Goal: Task Accomplishment & Management: Use online tool/utility

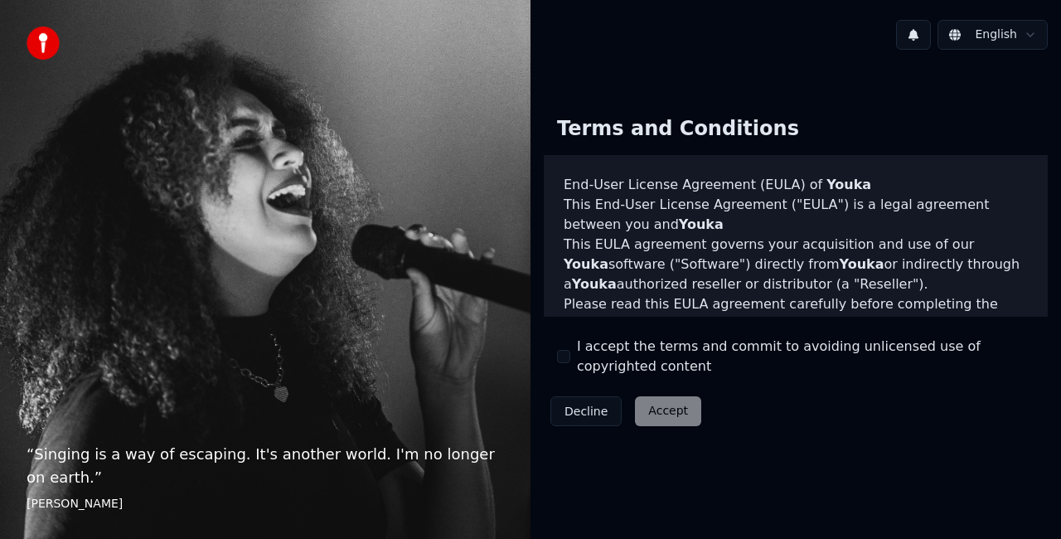
click at [565, 360] on button "I accept the terms and commit to avoiding unlicensed use of copyrighted content" at bounding box center [563, 356] width 13 height 13
click at [663, 414] on button "Accept" at bounding box center [668, 411] width 66 height 30
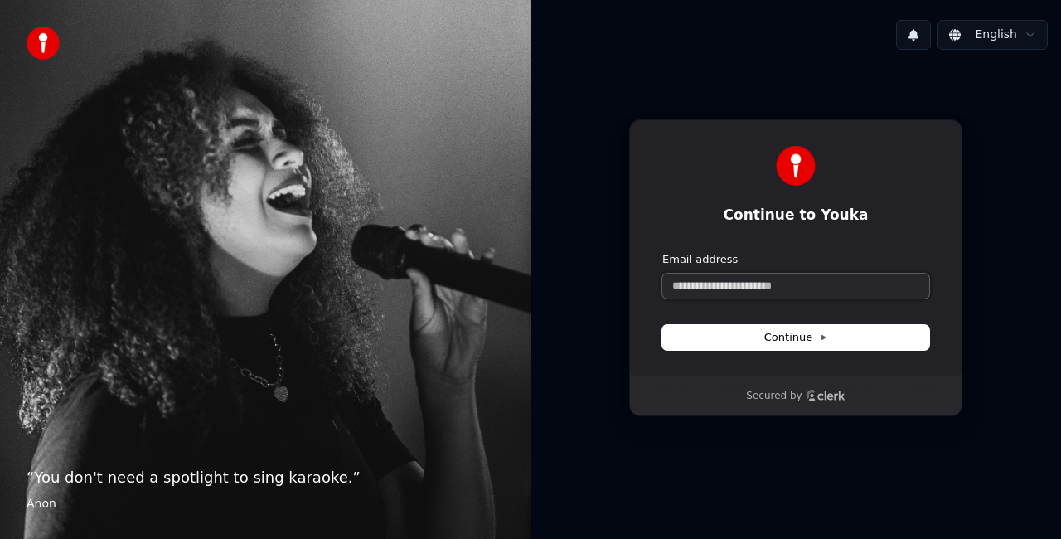
click at [796, 295] on input "Email address" at bounding box center [795, 286] width 267 height 25
click at [841, 346] on button "Continue" at bounding box center [795, 337] width 267 height 25
click at [854, 287] on input "Email address" at bounding box center [795, 286] width 267 height 25
click at [815, 327] on button "Continue" at bounding box center [795, 337] width 267 height 25
type input "**********"
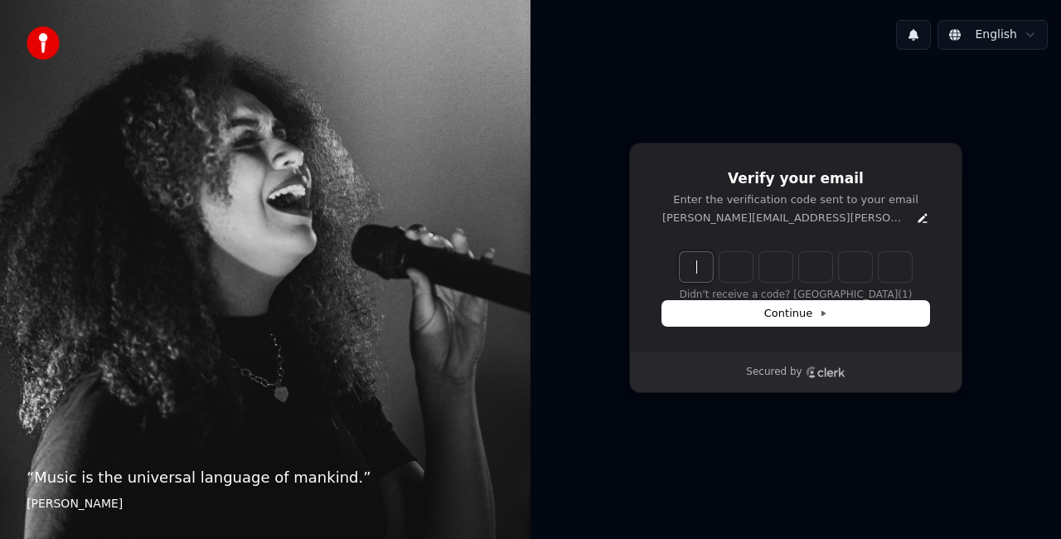
click at [701, 269] on input "Enter verification code" at bounding box center [812, 267] width 265 height 30
paste input "******"
type input "******"
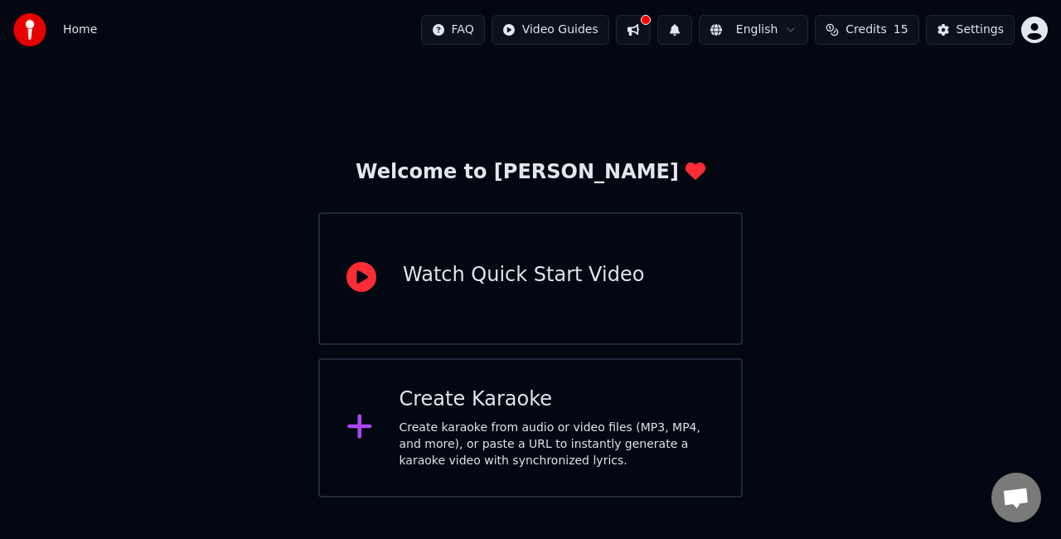
click at [477, 431] on div "Create karaoke from audio or video files (MP3, MP4, and more), or paste a URL t…" at bounding box center [558, 444] width 316 height 50
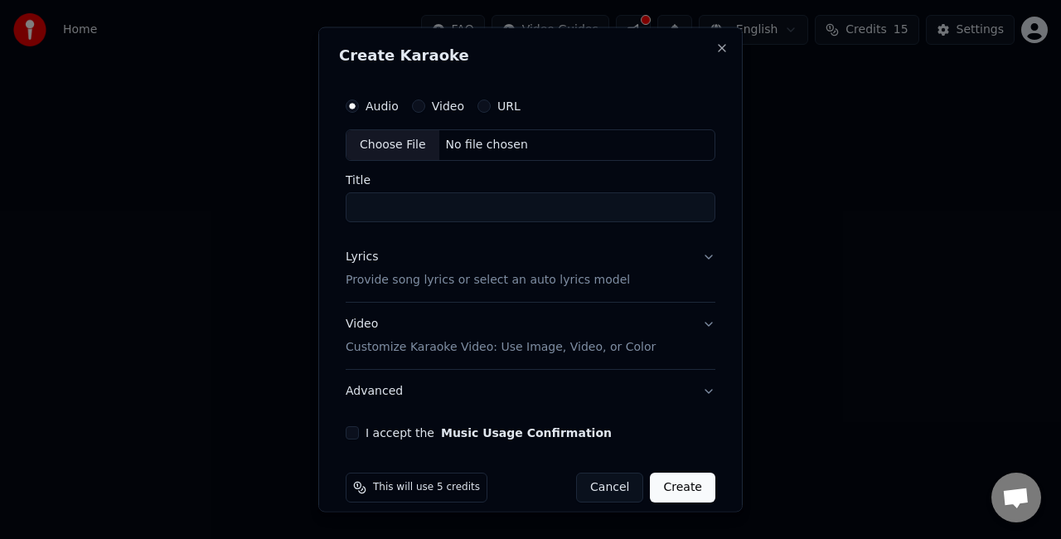
click at [378, 279] on p "Provide song lyrics or select an auto lyrics model" at bounding box center [488, 279] width 284 height 17
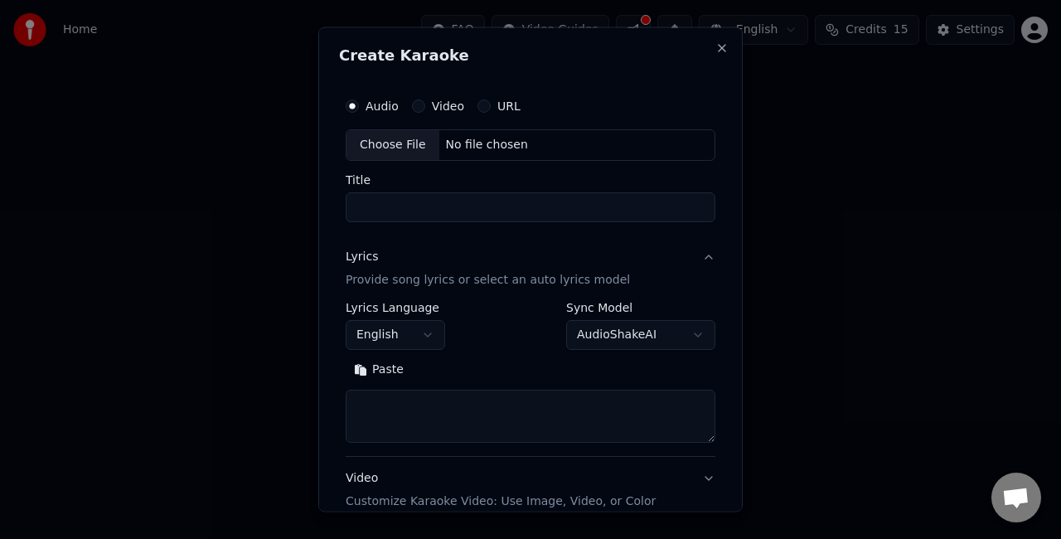
click at [400, 401] on textarea at bounding box center [531, 415] width 370 height 53
paste textarea "**********"
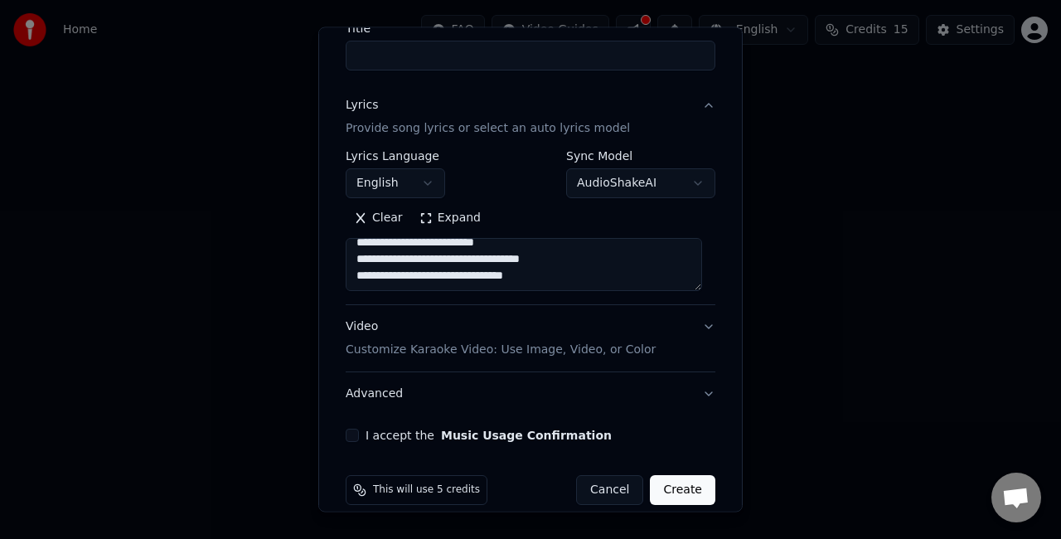
scroll to position [169, 0]
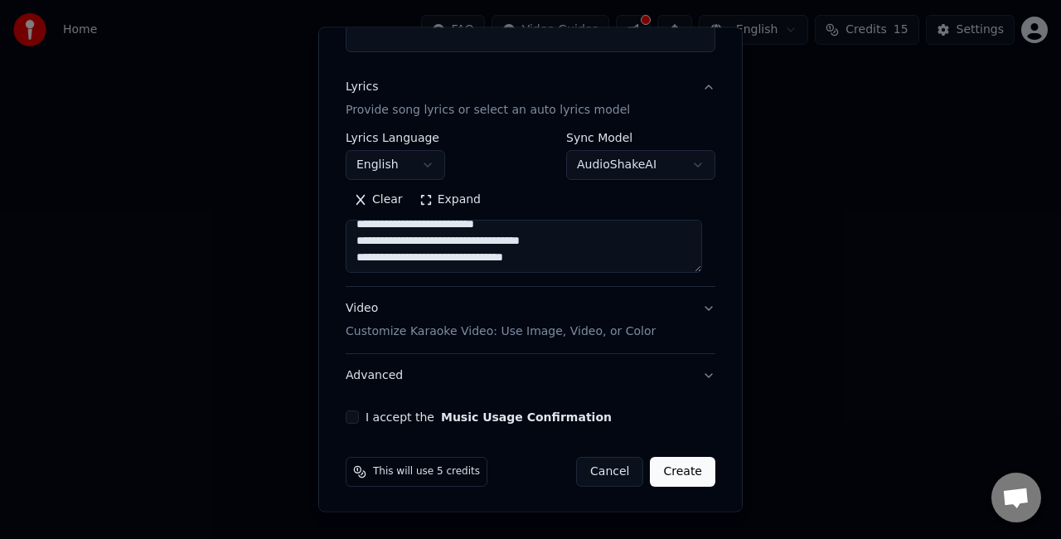
type textarea "**********"
click at [359, 418] on div "I accept the Music Usage Confirmation" at bounding box center [531, 416] width 370 height 13
click at [349, 416] on button "I accept the Music Usage Confirmation" at bounding box center [352, 416] width 13 height 13
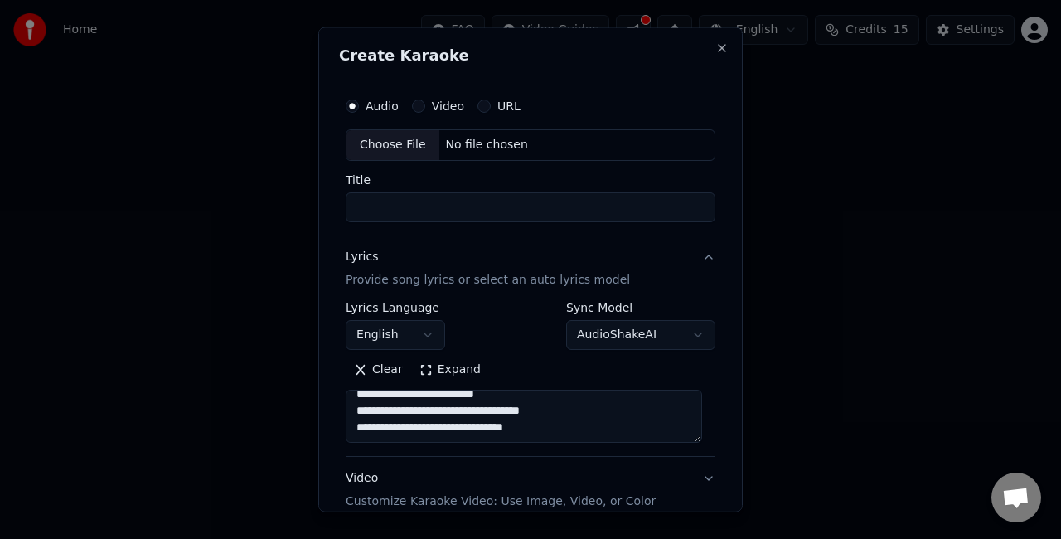
click at [427, 105] on div "Video" at bounding box center [438, 105] width 52 height 13
click at [415, 103] on button "Video" at bounding box center [418, 105] width 13 height 13
click at [485, 109] on button "URL" at bounding box center [483, 105] width 13 height 13
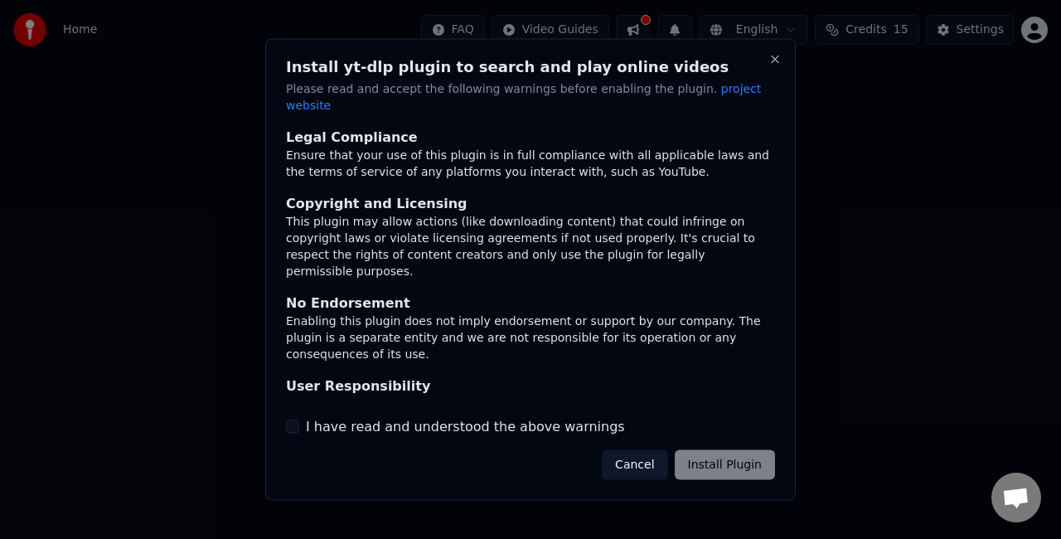
click at [638, 457] on button "Cancel" at bounding box center [634, 464] width 65 height 30
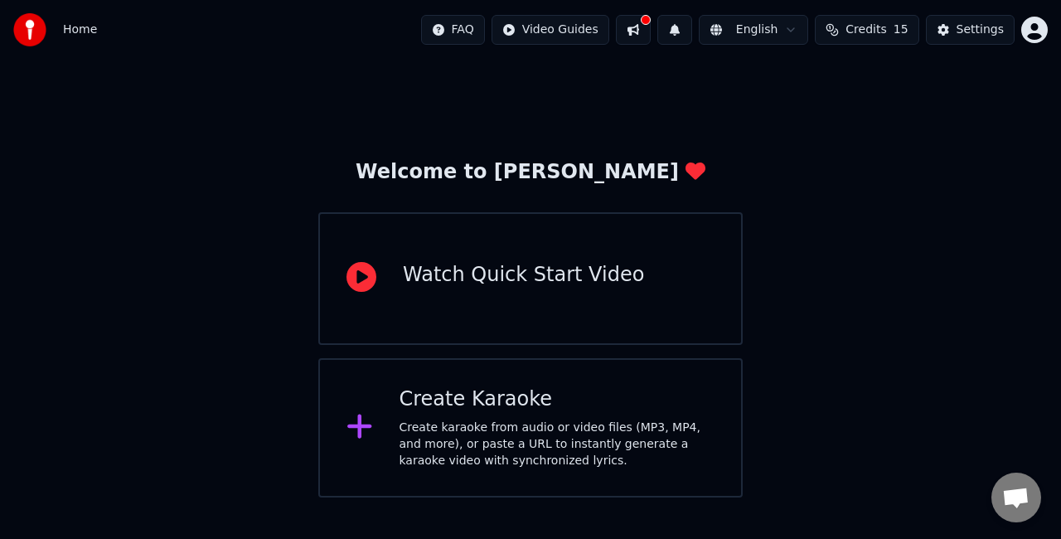
click at [509, 411] on div "Create Karaoke" at bounding box center [558, 399] width 316 height 27
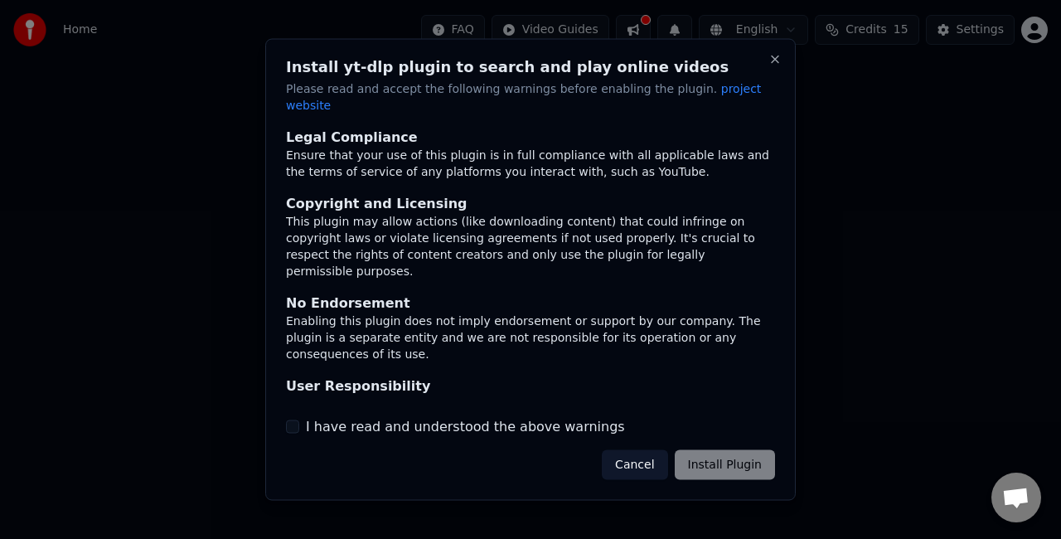
click at [730, 466] on div "Cancel Install Plugin" at bounding box center [688, 464] width 173 height 30
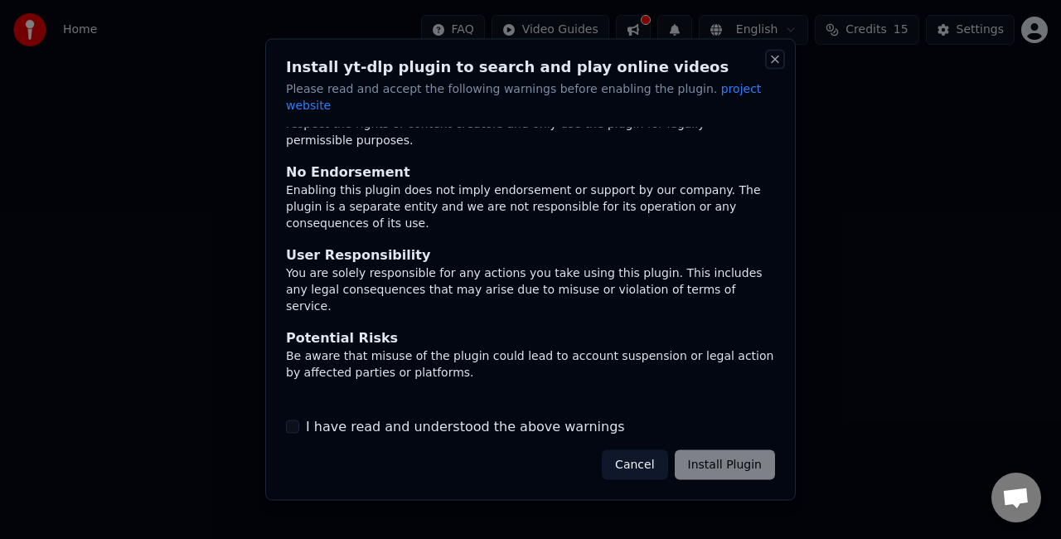
click at [772, 61] on button "Close" at bounding box center [774, 59] width 13 height 13
click at [738, 464] on div "Cancel Install Plugin" at bounding box center [688, 464] width 173 height 30
click at [777, 66] on button "Close" at bounding box center [774, 59] width 13 height 13
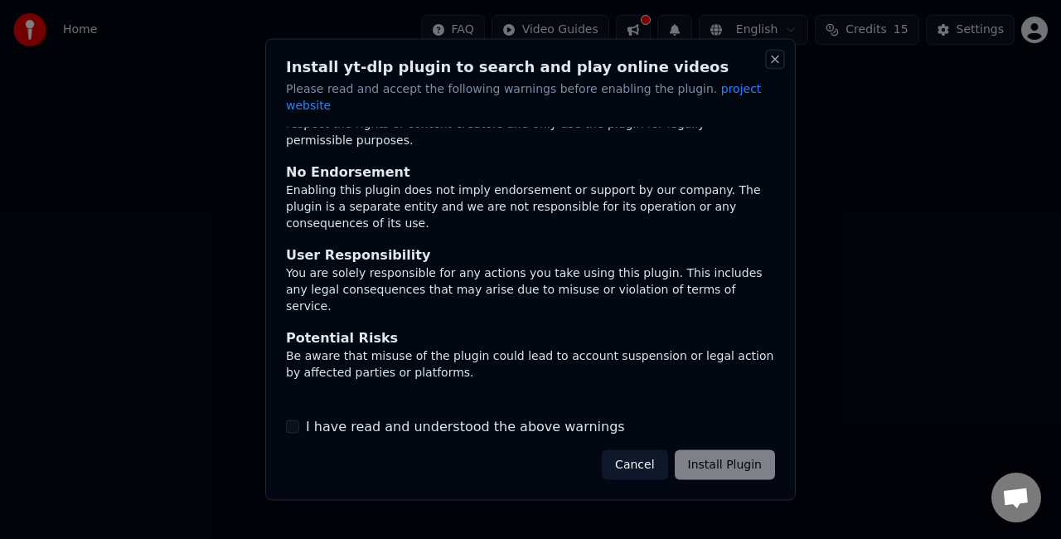
click at [777, 66] on button "Close" at bounding box center [774, 59] width 13 height 13
click at [722, 456] on div "Cancel Install Plugin" at bounding box center [688, 464] width 173 height 30
click at [635, 461] on button "Cancel" at bounding box center [634, 464] width 65 height 30
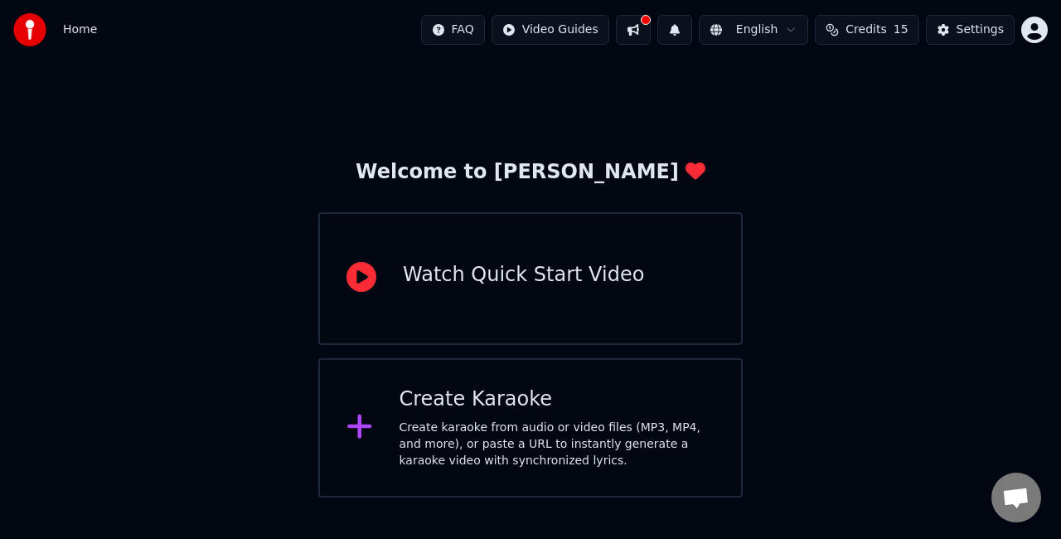
click at [469, 382] on div "Create Karaoke Create karaoke from audio or video files (MP3, MP4, and more), o…" at bounding box center [530, 427] width 424 height 139
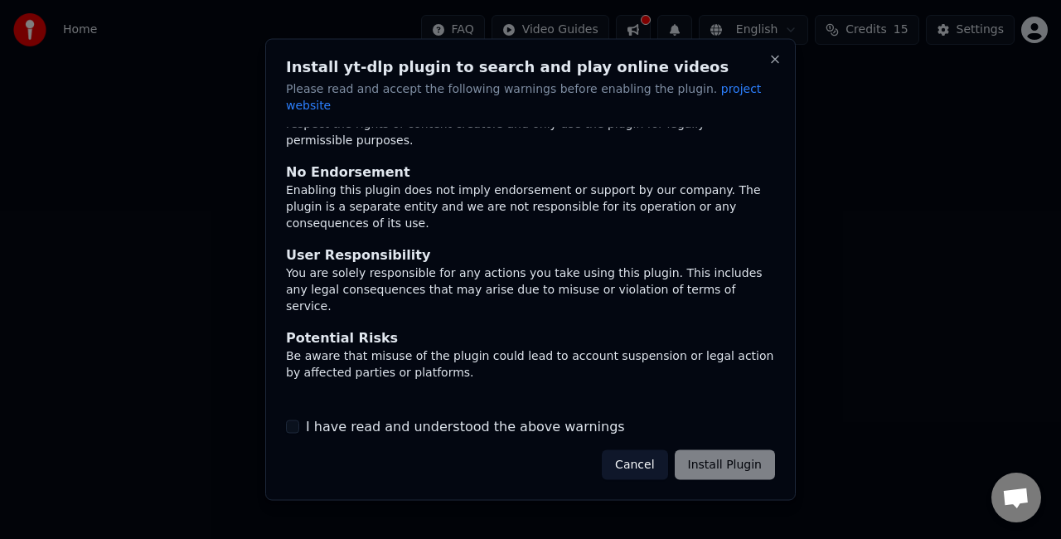
click at [737, 433] on div "Install yt-dlp plugin to search and play online videos Please read and accept t…" at bounding box center [530, 270] width 531 height 462
click at [743, 449] on div "Cancel Install Plugin" at bounding box center [688, 464] width 173 height 30
click at [766, 65] on div "Install yt-dlp plugin to search and play online videos Please read and accept t…" at bounding box center [530, 270] width 531 height 462
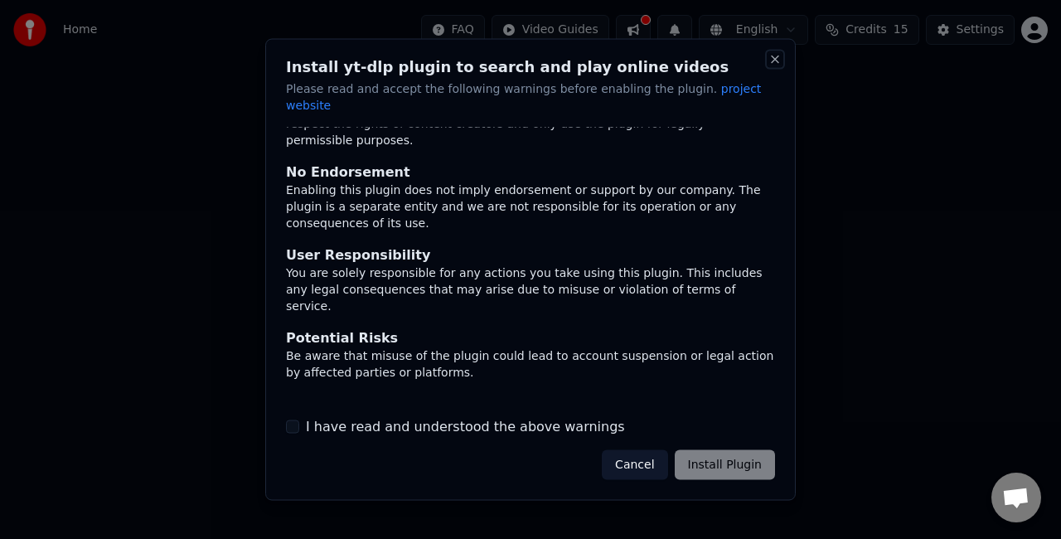
click at [776, 66] on button "Close" at bounding box center [774, 59] width 13 height 13
click at [773, 66] on button "Close" at bounding box center [774, 59] width 13 height 13
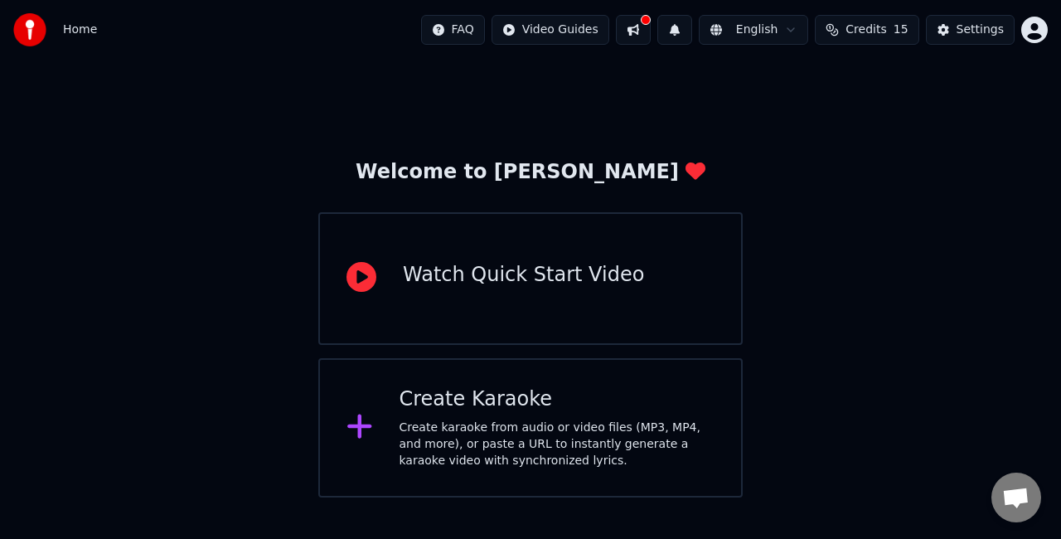
click at [526, 400] on div "Create Karaoke" at bounding box center [558, 399] width 316 height 27
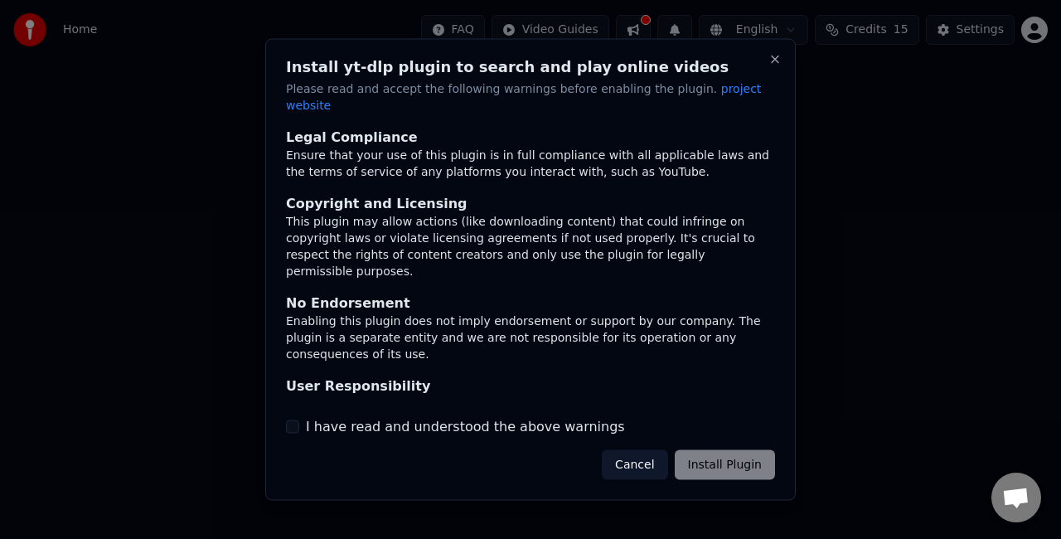
click at [783, 61] on div "Install yt-dlp plugin to search and play online videos Please read and accept t…" at bounding box center [530, 270] width 531 height 462
click at [779, 61] on button "Close" at bounding box center [774, 59] width 13 height 13
click at [773, 65] on button "Close" at bounding box center [774, 59] width 13 height 13
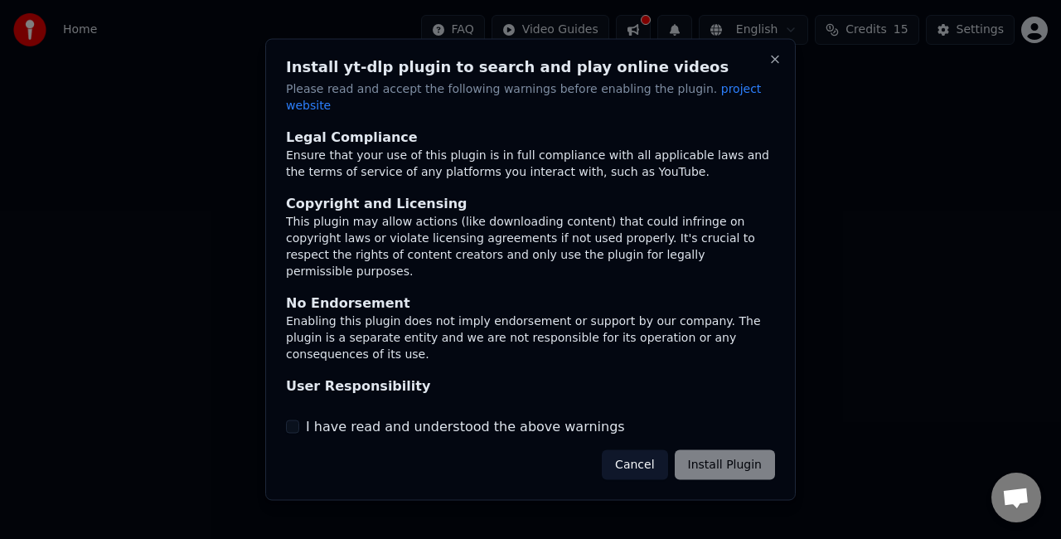
click at [637, 449] on button "Cancel" at bounding box center [634, 464] width 65 height 30
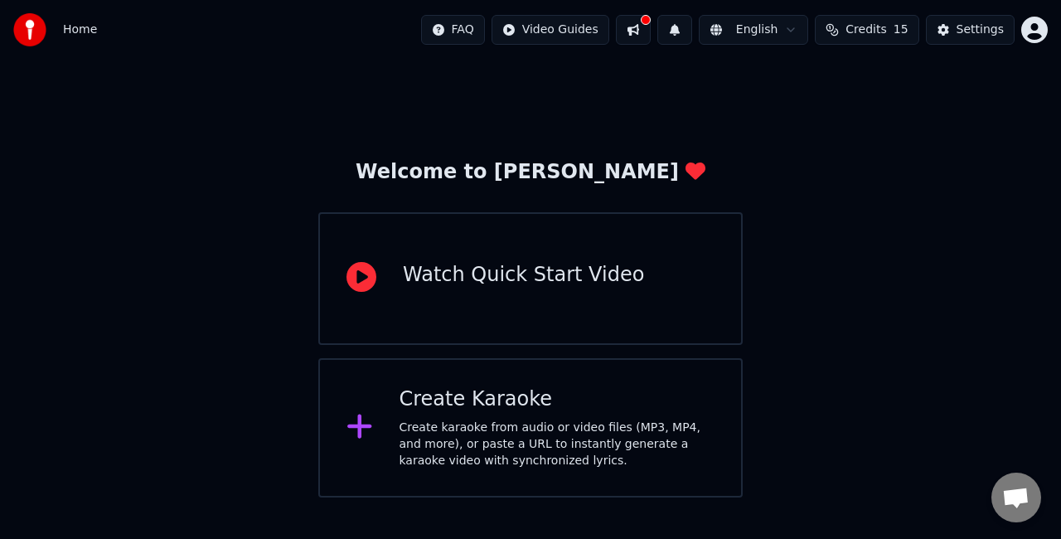
click at [645, 22] on button at bounding box center [633, 30] width 35 height 30
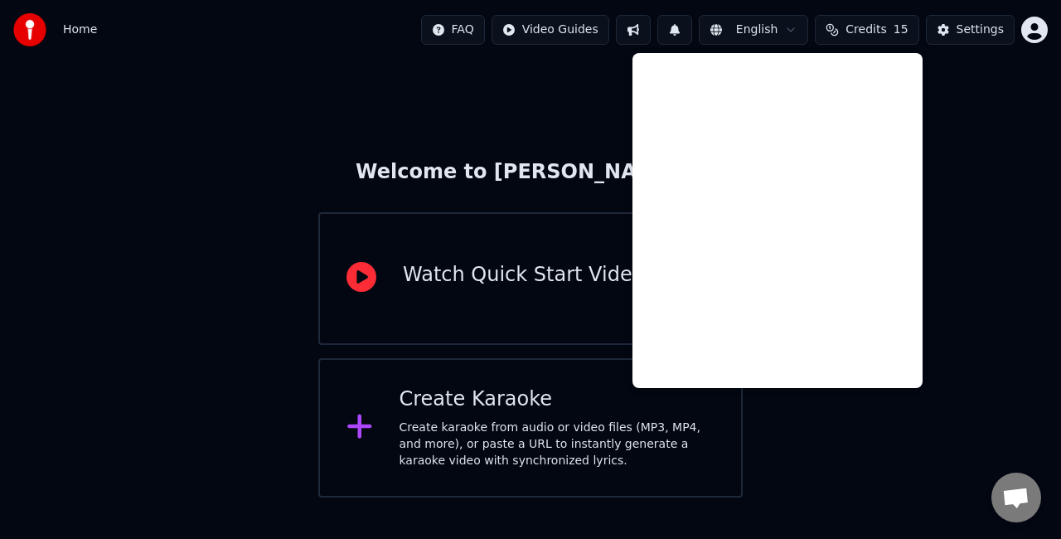
click at [650, 21] on button at bounding box center [633, 30] width 35 height 30
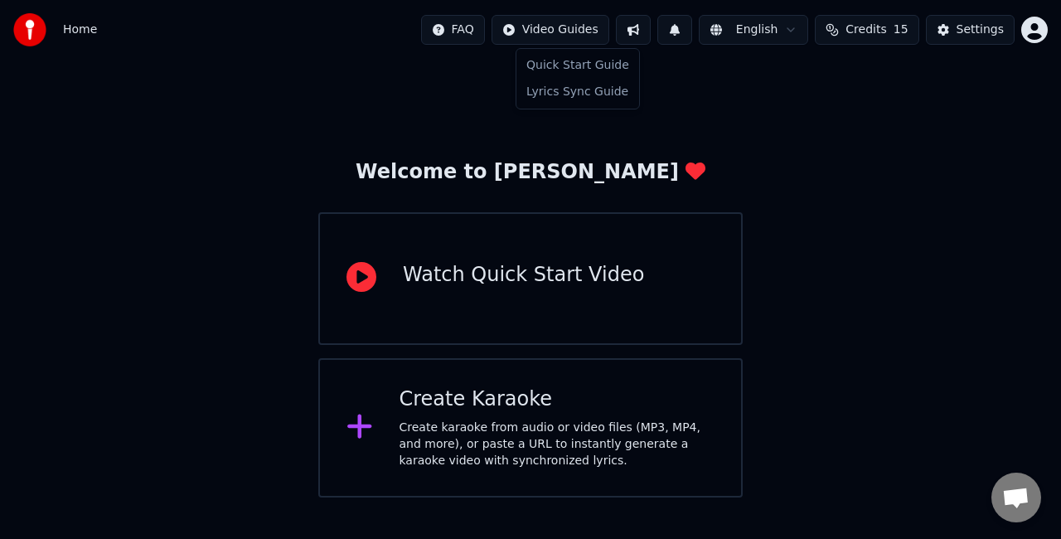
click at [580, 35] on html "Home FAQ Video Guides English Credits 15 Settings Welcome to Youka Watch Quick …" at bounding box center [530, 248] width 1061 height 497
click at [468, 21] on html "Home FAQ Video Guides English Credits 15 Settings Welcome to Youka Watch Quick …" at bounding box center [530, 248] width 1061 height 497
click at [986, 40] on button "Settings" at bounding box center [970, 30] width 89 height 30
